Goal: Task Accomplishment & Management: Manage account settings

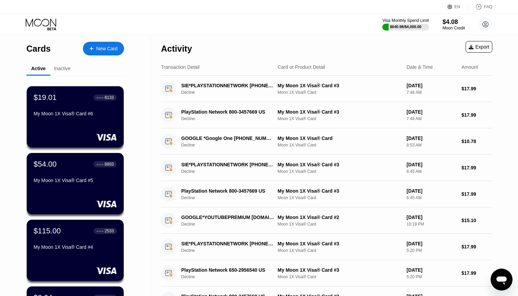
drag, startPoint x: 17, startPoint y: 220, endPoint x: 28, endPoint y: 198, distance: 24.1
click at [17, 219] on div "Cards New Card Active Inactive $19.01 ● ● ● ● 8133 My Moon 1X Visa® Card #6 $54…" at bounding box center [75, 232] width 151 height 395
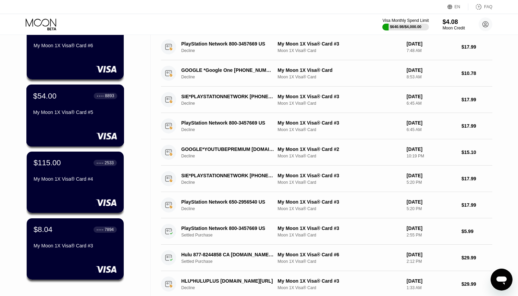
scroll to position [65, 0]
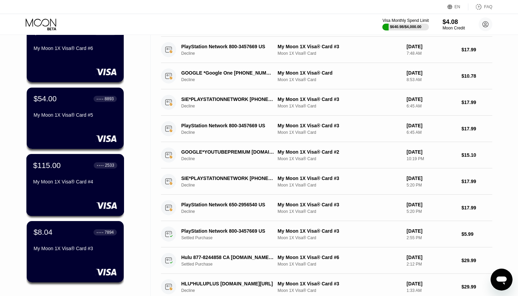
click at [55, 201] on div "$115.00 ● ● ● ● 2533 My Moon 1X Visa® Card #4" at bounding box center [75, 185] width 98 height 62
